Goal: Navigation & Orientation: Find specific page/section

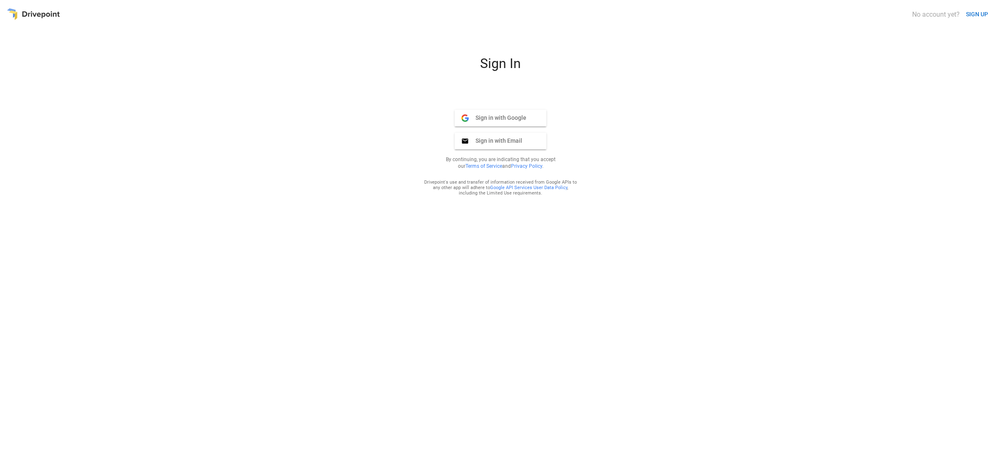
click at [495, 136] on button "Sign in with Email Email" at bounding box center [501, 141] width 92 height 17
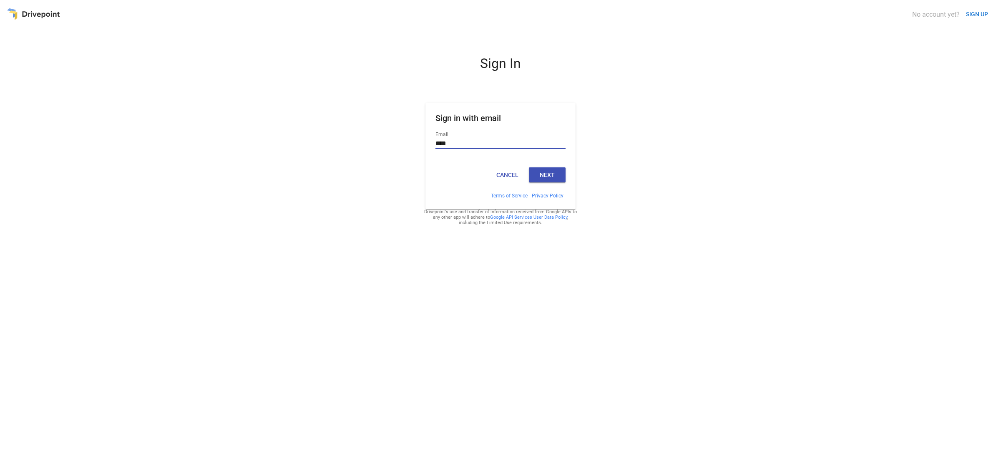
type input "**********"
click at [549, 170] on button "Next" at bounding box center [547, 174] width 37 height 15
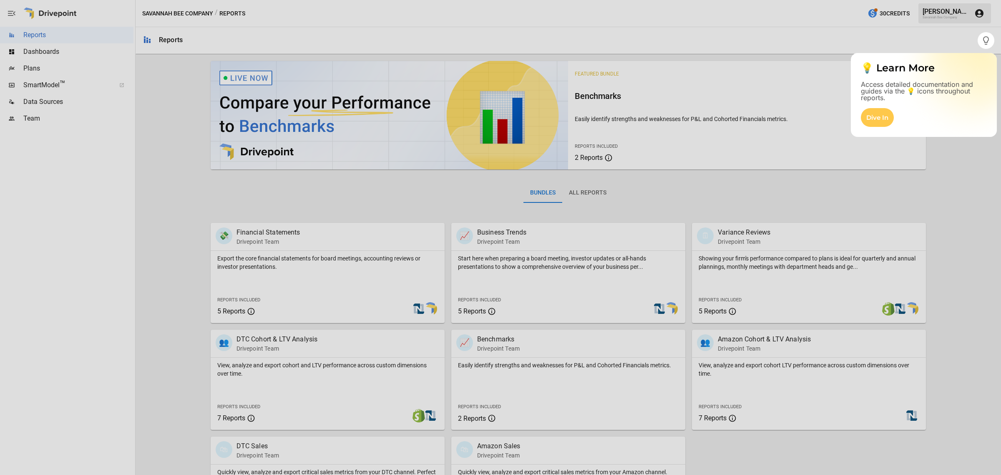
click at [33, 68] on div at bounding box center [500, 262] width 1001 height 426
click at [45, 51] on div at bounding box center [500, 262] width 1001 height 426
click at [877, 117] on div "Dive In" at bounding box center [877, 117] width 33 height 19
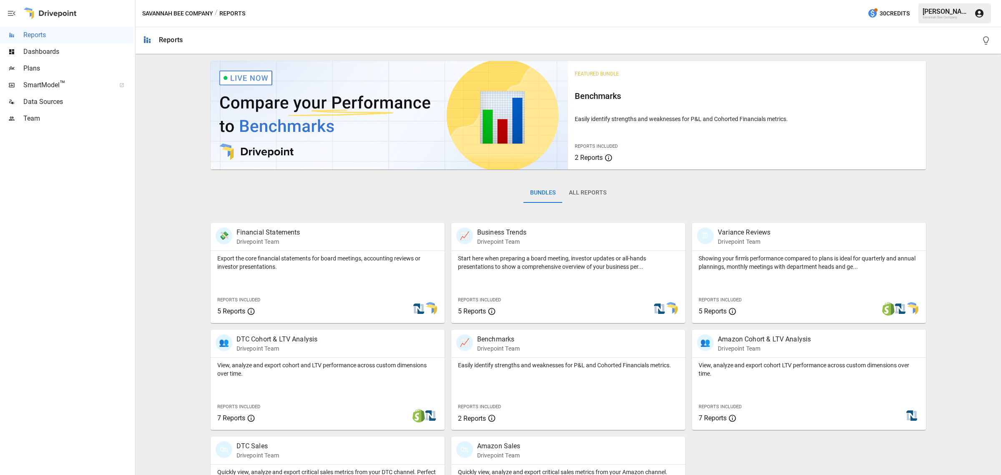
click at [44, 49] on span "Dashboards" at bounding box center [78, 52] width 110 height 10
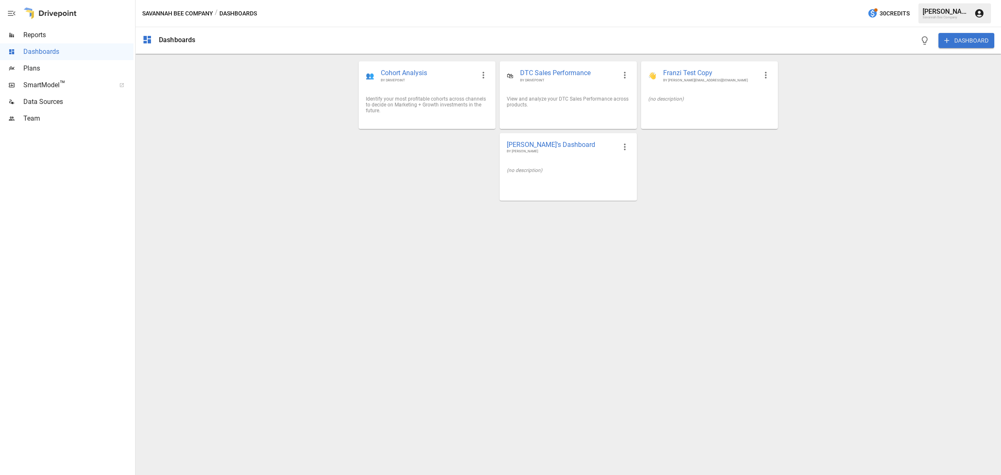
click at [36, 71] on span "Plans" at bounding box center [78, 68] width 110 height 10
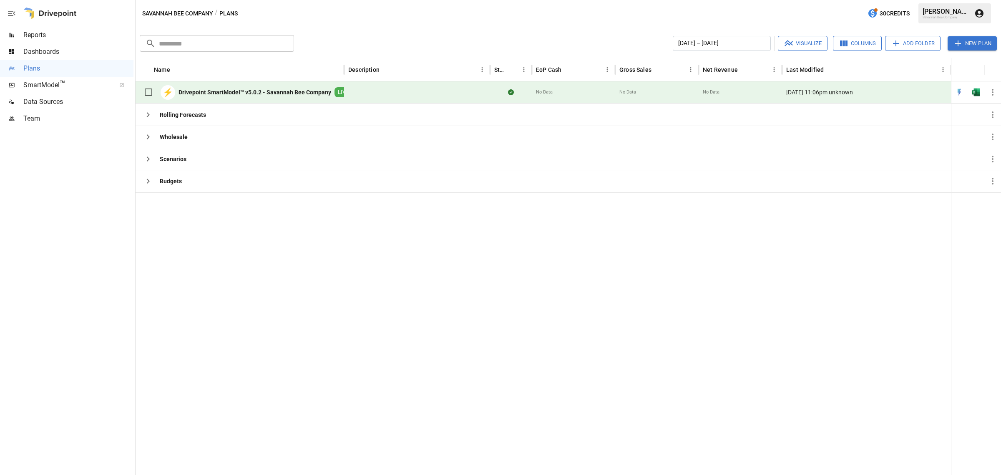
click at [284, 94] on b "Drivepoint SmartModel™ v5.0.2 - Savannah Bee Company" at bounding box center [254, 92] width 153 height 8
click at [227, 90] on b "Drivepoint SmartModel™ v5.0.2 - Savannah Bee Company" at bounding box center [254, 92] width 153 height 8
